Goal: Task Accomplishment & Management: Manage account settings

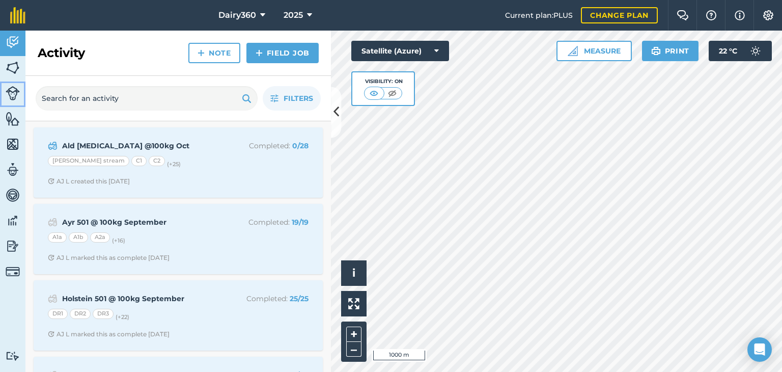
click at [17, 93] on img at bounding box center [13, 93] width 14 height 14
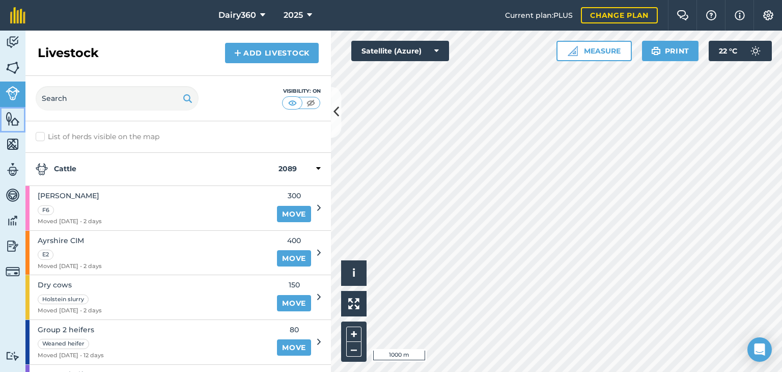
click at [15, 119] on img at bounding box center [13, 118] width 14 height 15
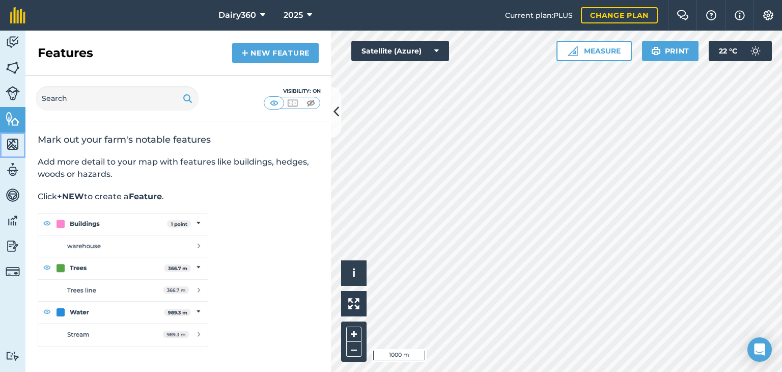
click at [15, 145] on img at bounding box center [13, 143] width 14 height 15
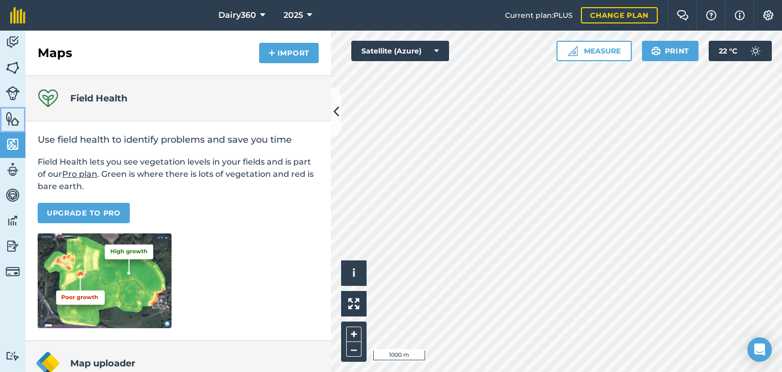
drag, startPoint x: 15, startPoint y: 127, endPoint x: 21, endPoint y: 127, distance: 6.1
click at [15, 127] on link "Features" at bounding box center [12, 119] width 25 height 25
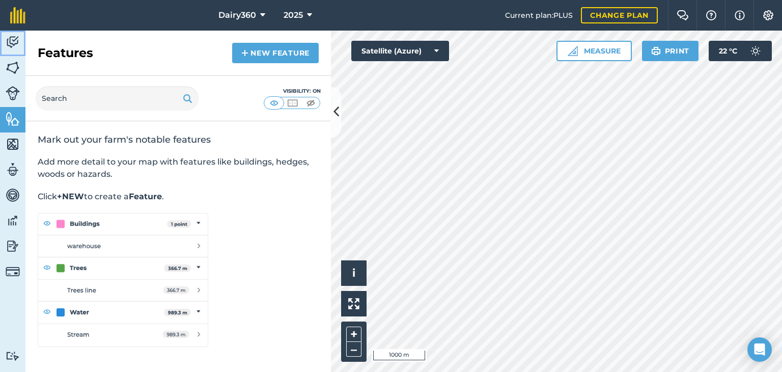
click at [13, 42] on img at bounding box center [13, 42] width 14 height 15
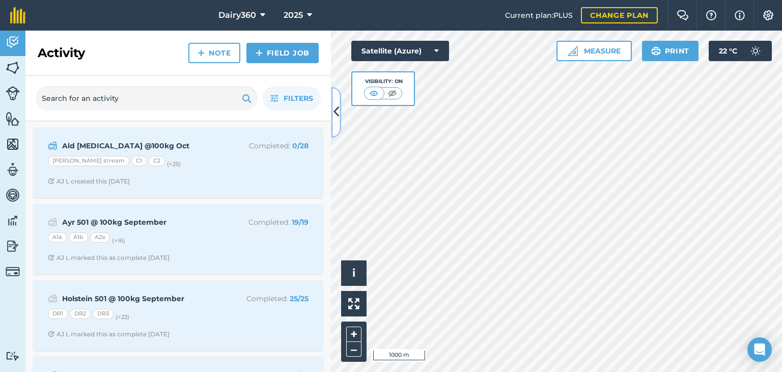
click at [340, 112] on button at bounding box center [336, 112] width 10 height 51
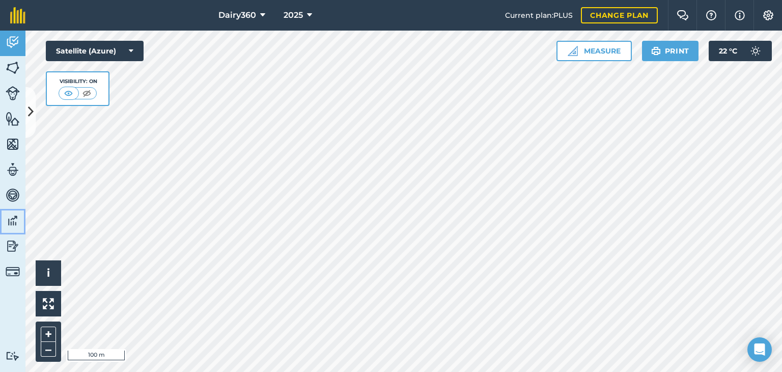
click at [10, 222] on img at bounding box center [13, 220] width 14 height 15
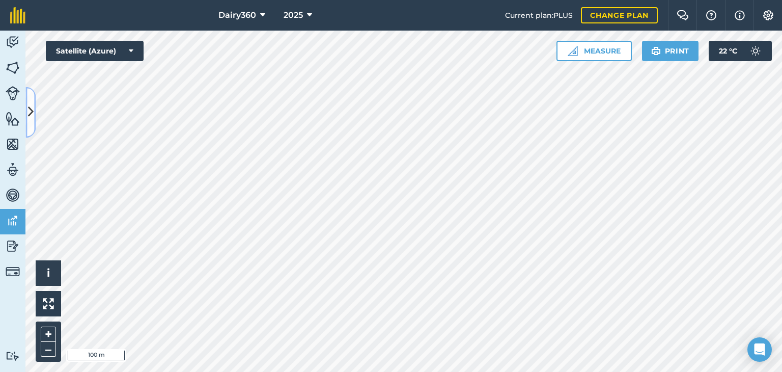
click at [35, 110] on button at bounding box center [30, 112] width 10 height 51
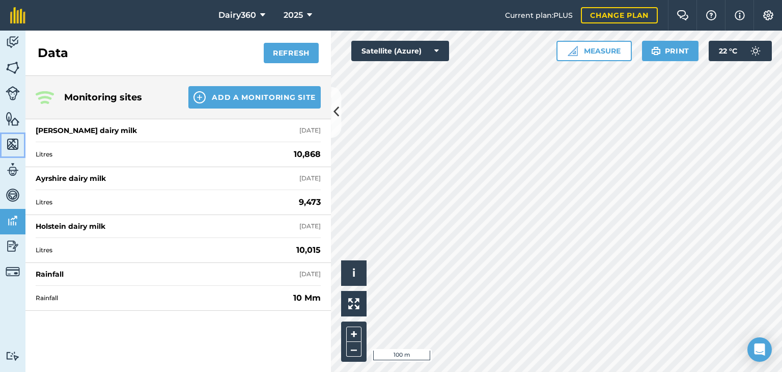
click at [8, 146] on img at bounding box center [13, 143] width 14 height 15
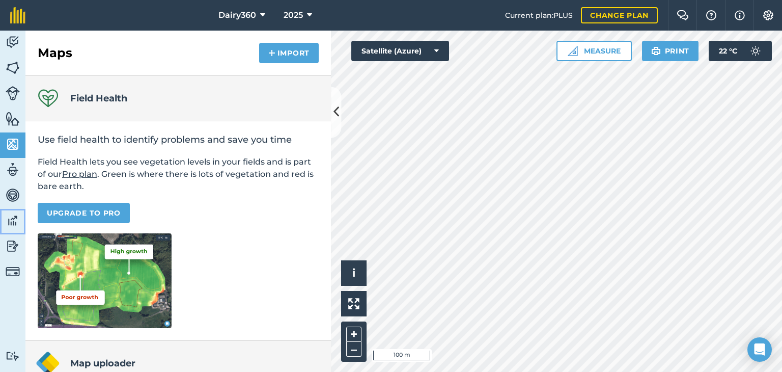
click at [12, 219] on img at bounding box center [13, 220] width 14 height 15
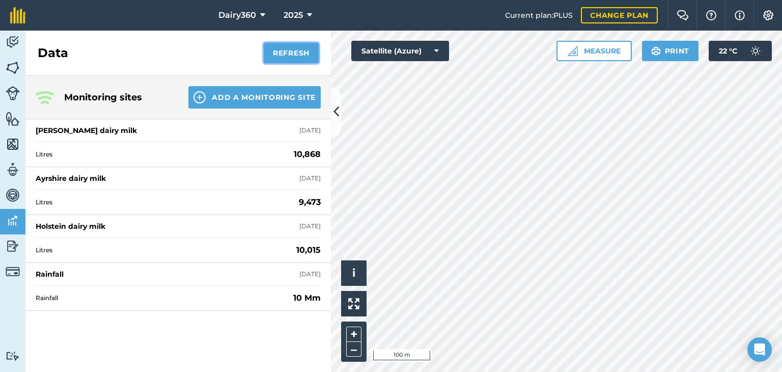
click at [285, 54] on button "Refresh" at bounding box center [291, 53] width 55 height 20
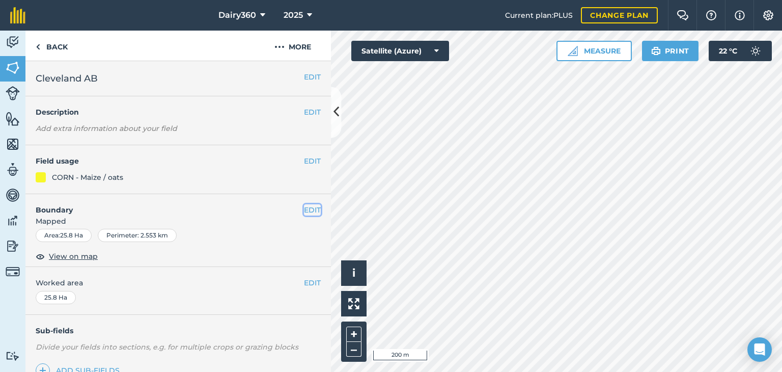
click at [304, 213] on button "EDIT" at bounding box center [312, 209] width 17 height 11
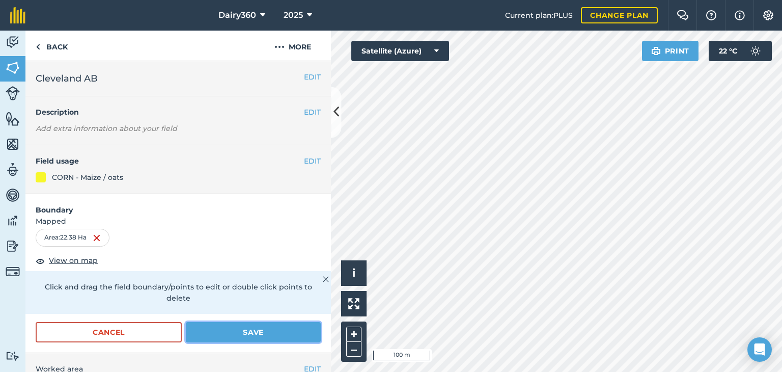
click at [257, 335] on button "Save" at bounding box center [253, 332] width 135 height 20
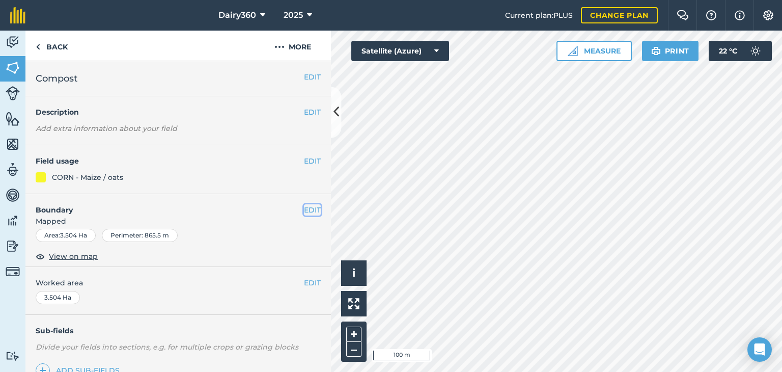
click at [304, 212] on button "EDIT" at bounding box center [312, 209] width 17 height 11
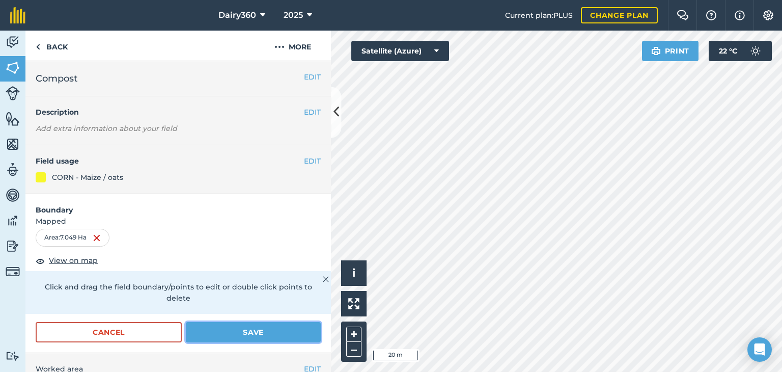
click at [259, 333] on button "Save" at bounding box center [253, 332] width 135 height 20
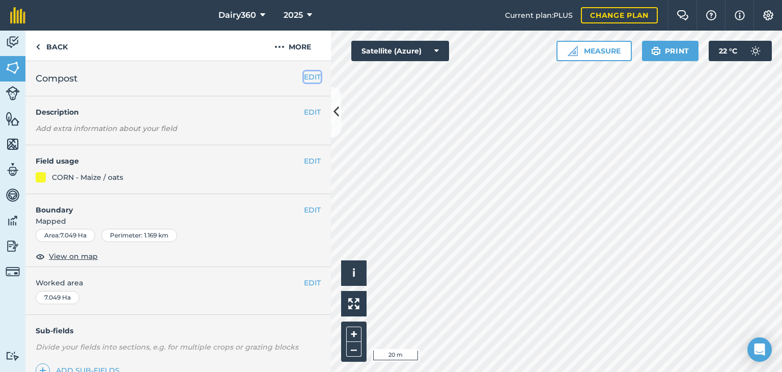
click at [304, 78] on button "EDIT" at bounding box center [312, 76] width 17 height 11
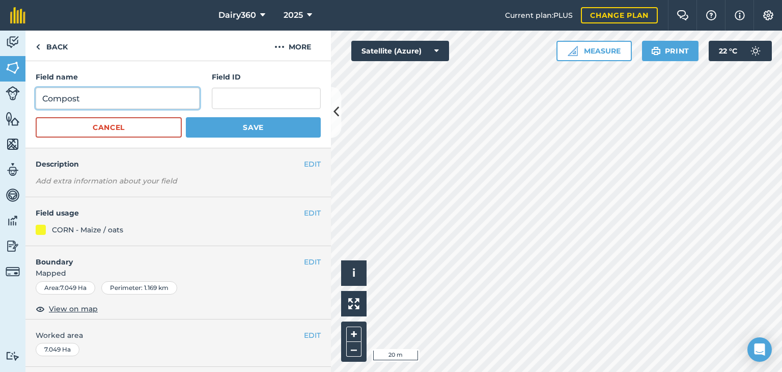
drag, startPoint x: 52, startPoint y: 94, endPoint x: 0, endPoint y: 89, distance: 52.2
click at [0, 92] on div "Activity Fields Livestock Features Maps Team Vehicles Data Reporting Billing Tu…" at bounding box center [391, 201] width 782 height 341
type input "Cleveland B"
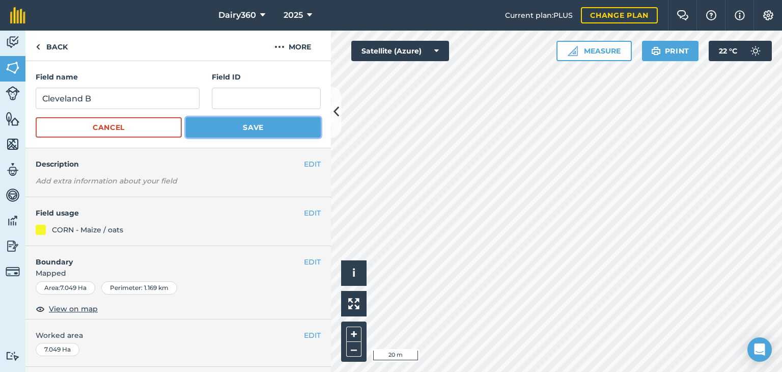
click at [242, 133] on button "Save" at bounding box center [253, 127] width 135 height 20
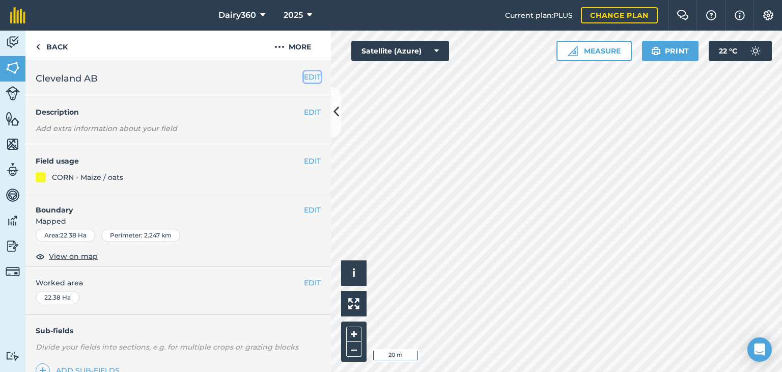
click at [308, 80] on button "EDIT" at bounding box center [312, 76] width 17 height 11
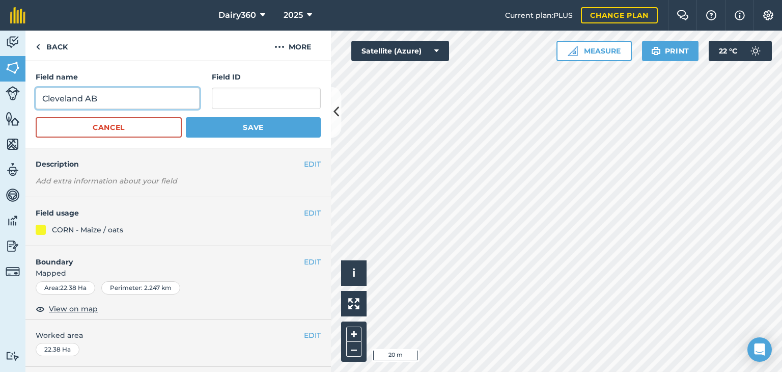
click at [122, 95] on input "Cleveland AB" at bounding box center [118, 98] width 164 height 21
type input "Cleveland A"
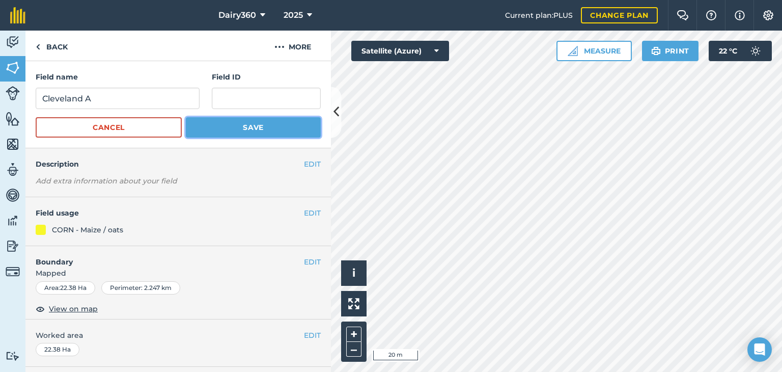
click at [300, 124] on button "Save" at bounding box center [253, 127] width 135 height 20
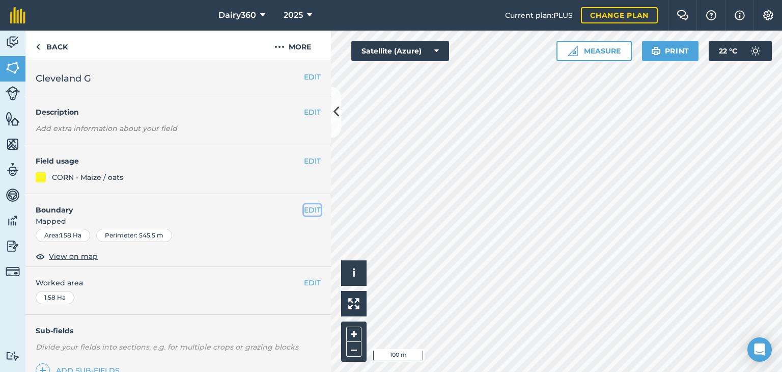
drag, startPoint x: 444, startPoint y: 58, endPoint x: 302, endPoint y: 210, distance: 208.9
click at [304, 210] on button "EDIT" at bounding box center [312, 209] width 17 height 11
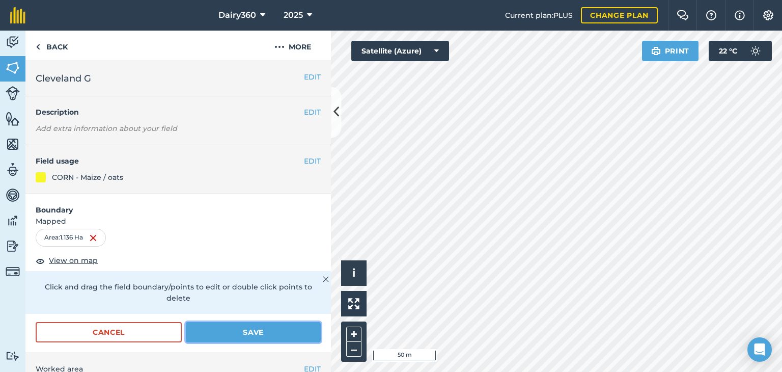
click at [252, 330] on button "Save" at bounding box center [253, 332] width 135 height 20
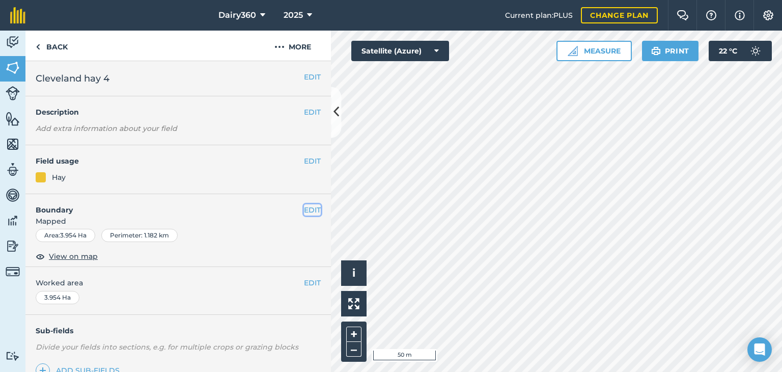
drag, startPoint x: 304, startPoint y: 312, endPoint x: 306, endPoint y: 210, distance: 101.8
click at [306, 210] on button "EDIT" at bounding box center [312, 209] width 17 height 11
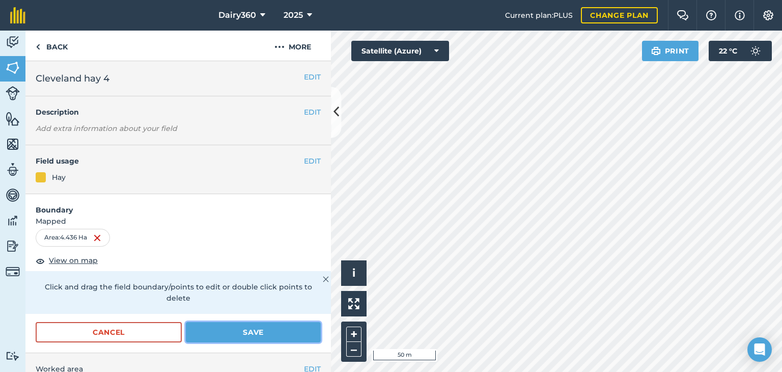
click at [276, 332] on button "Save" at bounding box center [253, 332] width 135 height 20
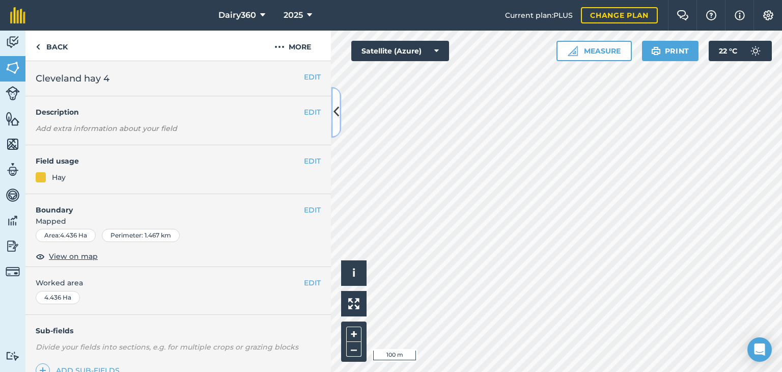
click at [332, 110] on button at bounding box center [336, 112] width 10 height 51
